Goal: Task Accomplishment & Management: Use online tool/utility

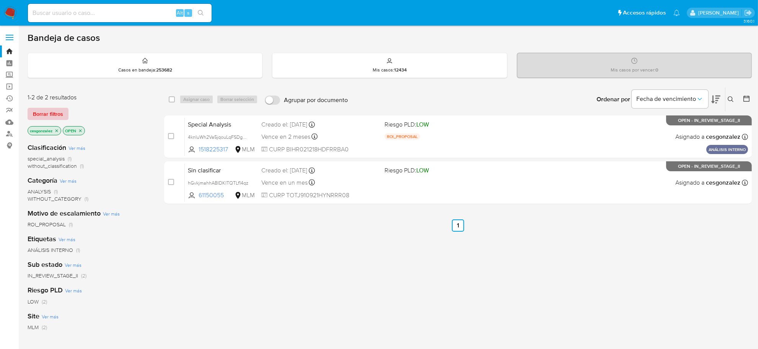
click at [38, 114] on span "Borrar filtros" at bounding box center [48, 114] width 30 height 11
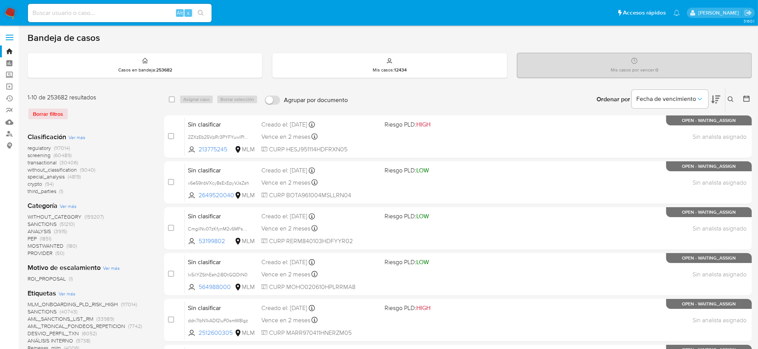
click at [39, 155] on span "screening" at bounding box center [39, 156] width 23 height 8
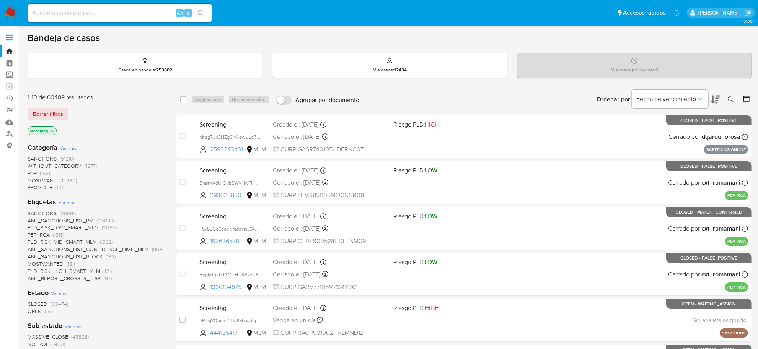
click at [37, 312] on span "OPEN" at bounding box center [35, 312] width 14 height 8
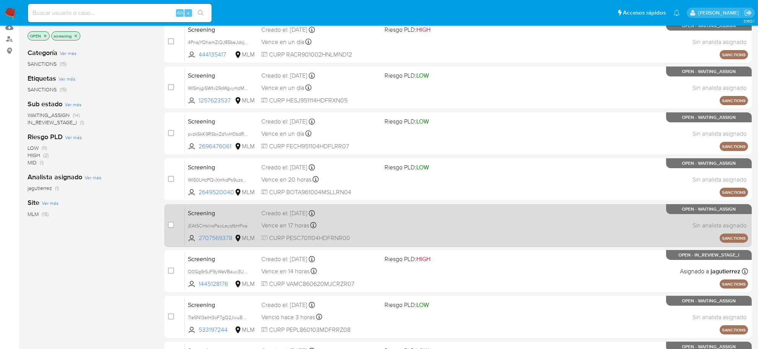
scroll to position [96, 0]
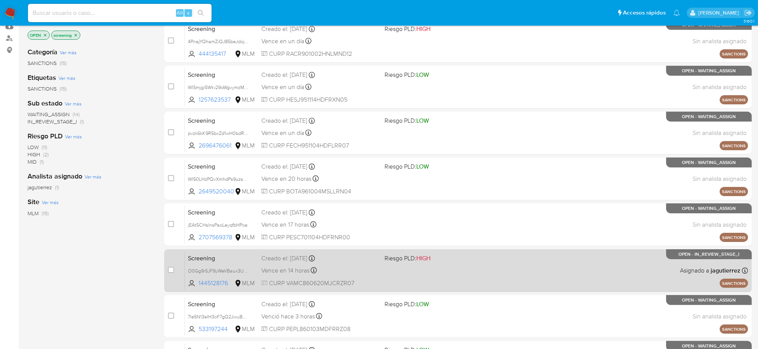
click at [339, 272] on div "Vence en 14 horas Vence el 23/09/2025 06:09:06" at bounding box center [319, 271] width 117 height 10
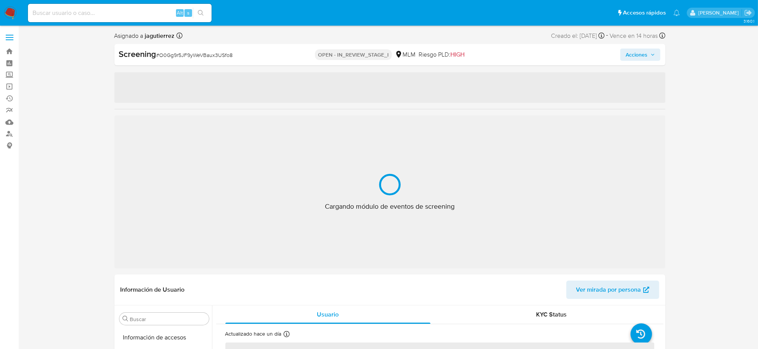
scroll to position [360, 0]
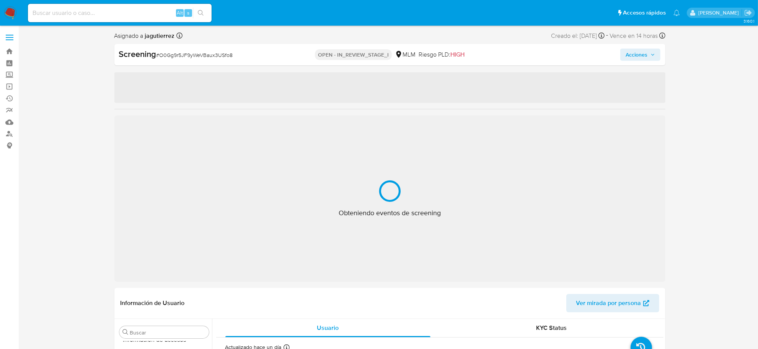
select select "10"
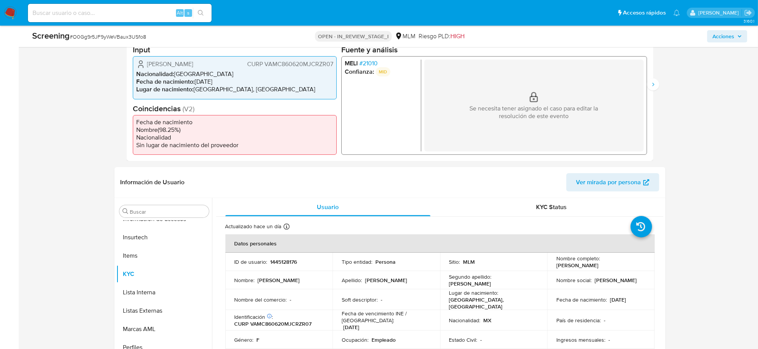
scroll to position [96, 0]
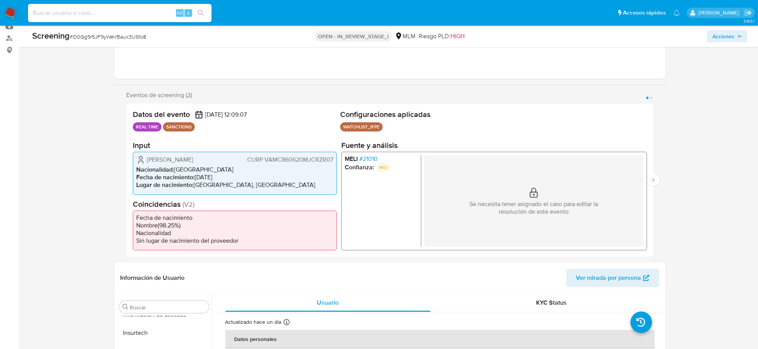
click at [374, 156] on span "# 21010" at bounding box center [368, 159] width 18 height 8
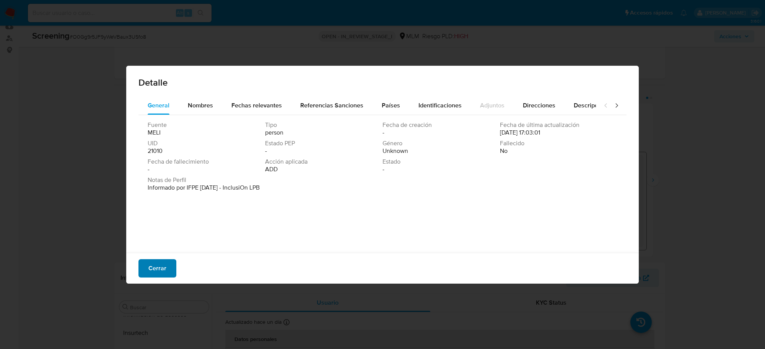
click at [159, 269] on span "Cerrar" at bounding box center [157, 268] width 18 height 17
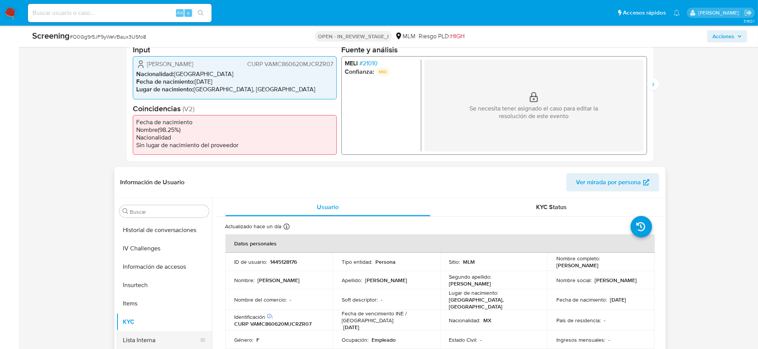
scroll to position [264, 0]
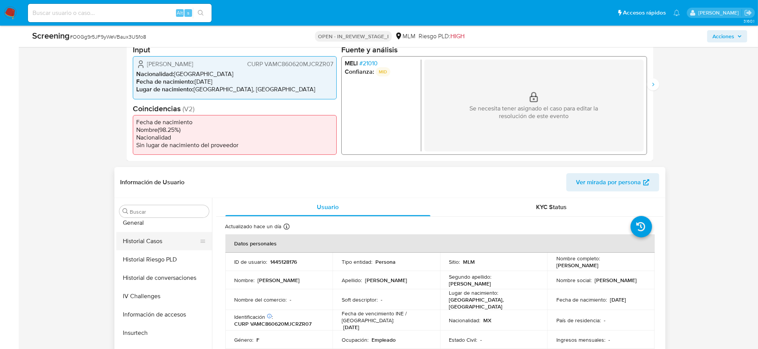
click at [159, 242] on button "Historial Casos" at bounding box center [161, 241] width 90 height 18
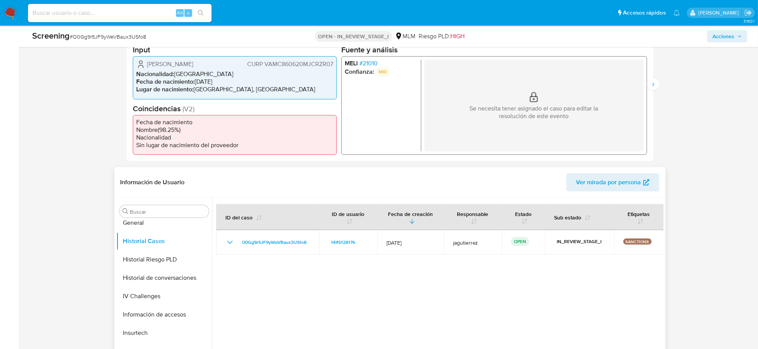
click at [556, 289] on div at bounding box center [438, 296] width 452 height 196
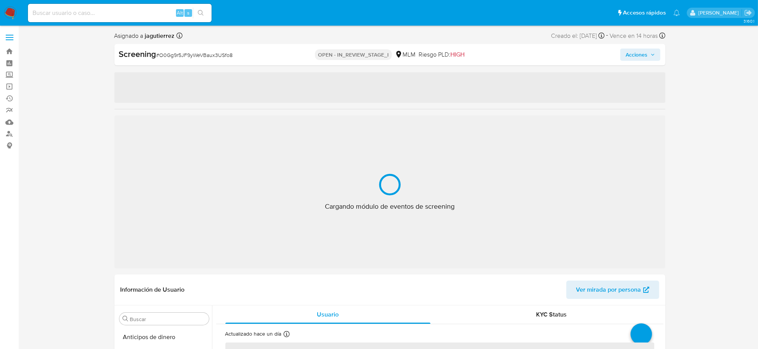
scroll to position [360, 0]
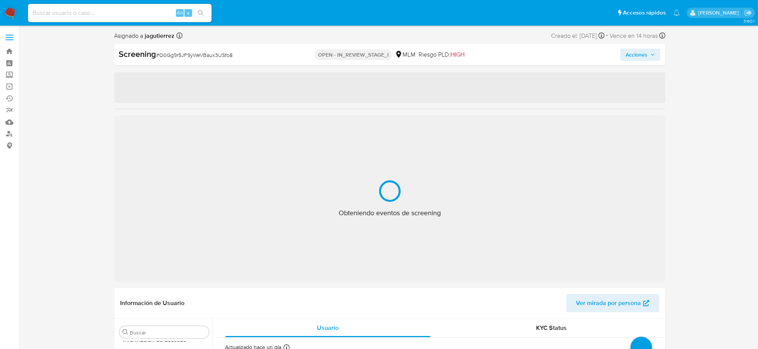
select select "10"
